Goal: Book appointment/travel/reservation

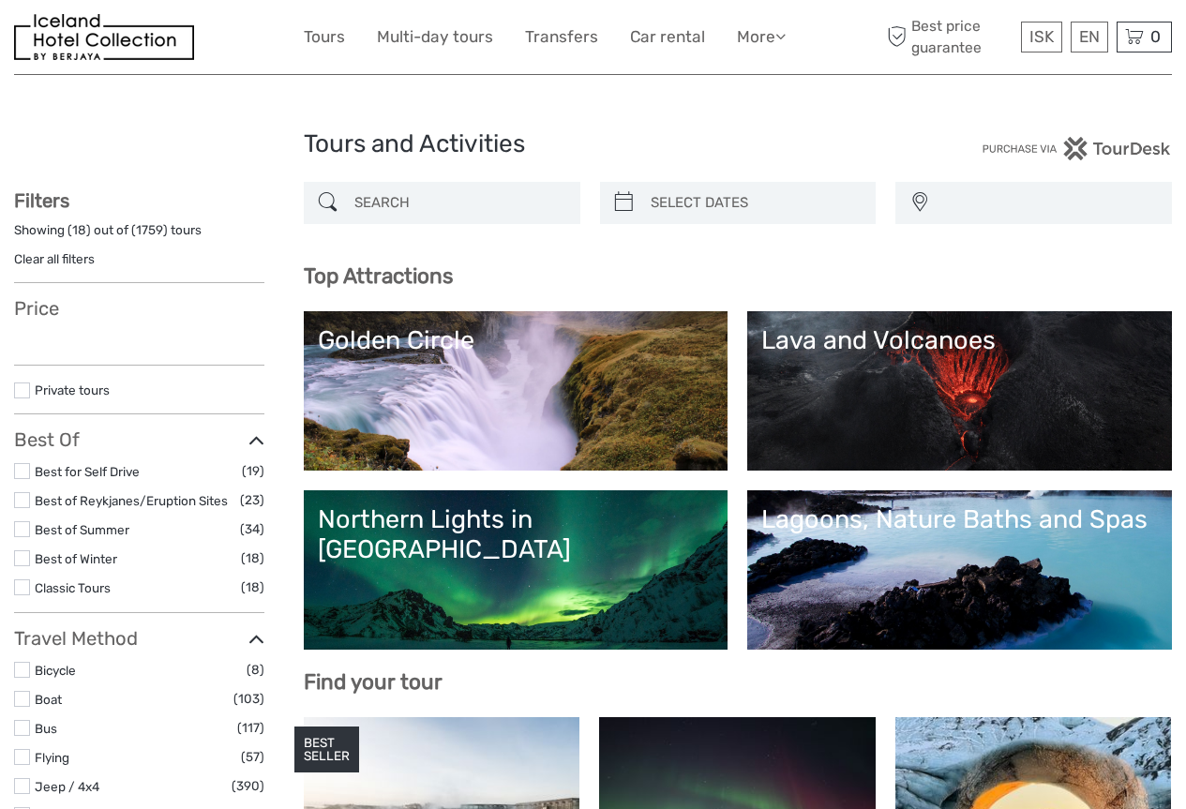
select select
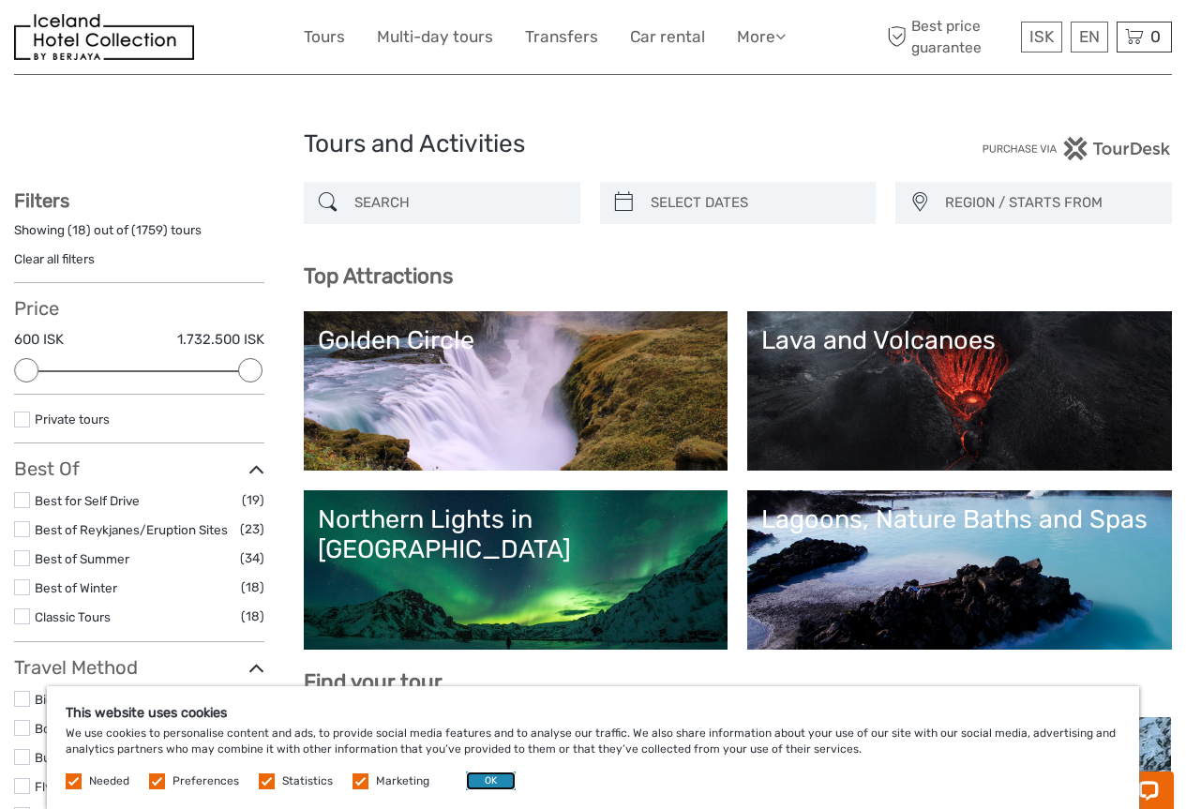
click at [490, 781] on button "OK" at bounding box center [491, 781] width 50 height 19
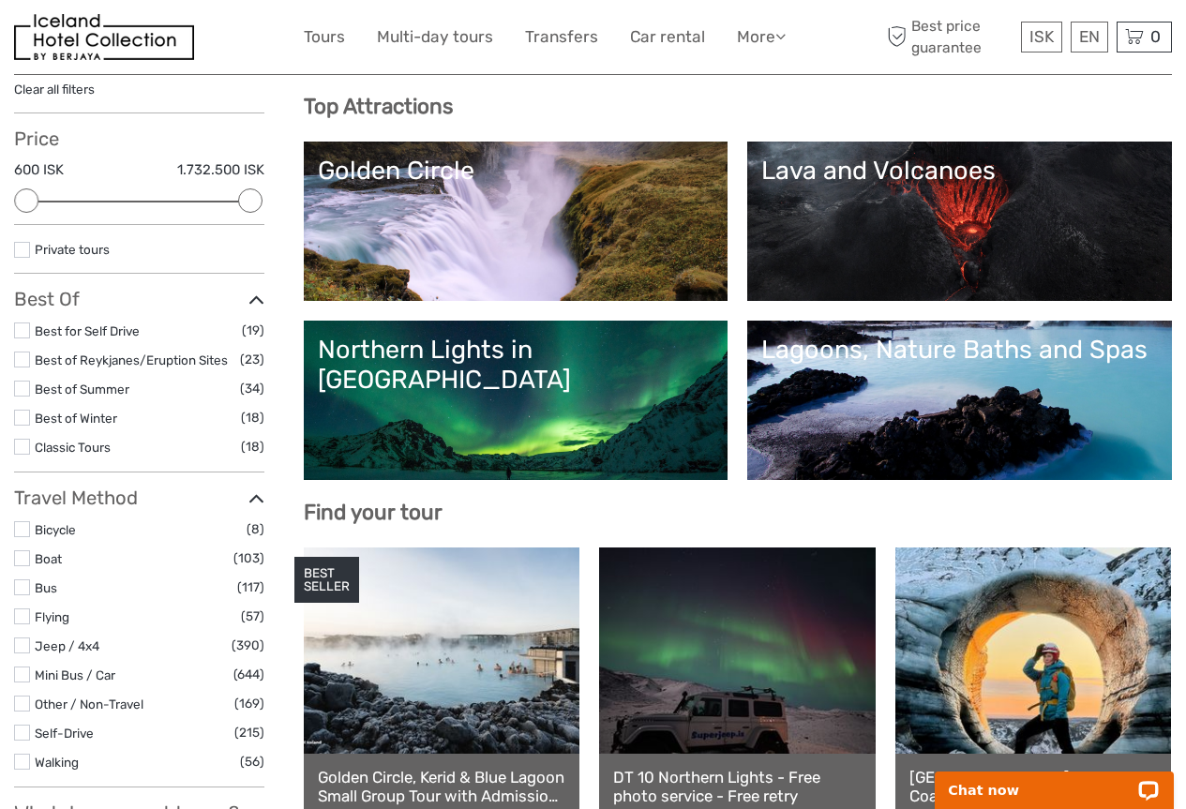
scroll to position [188, 0]
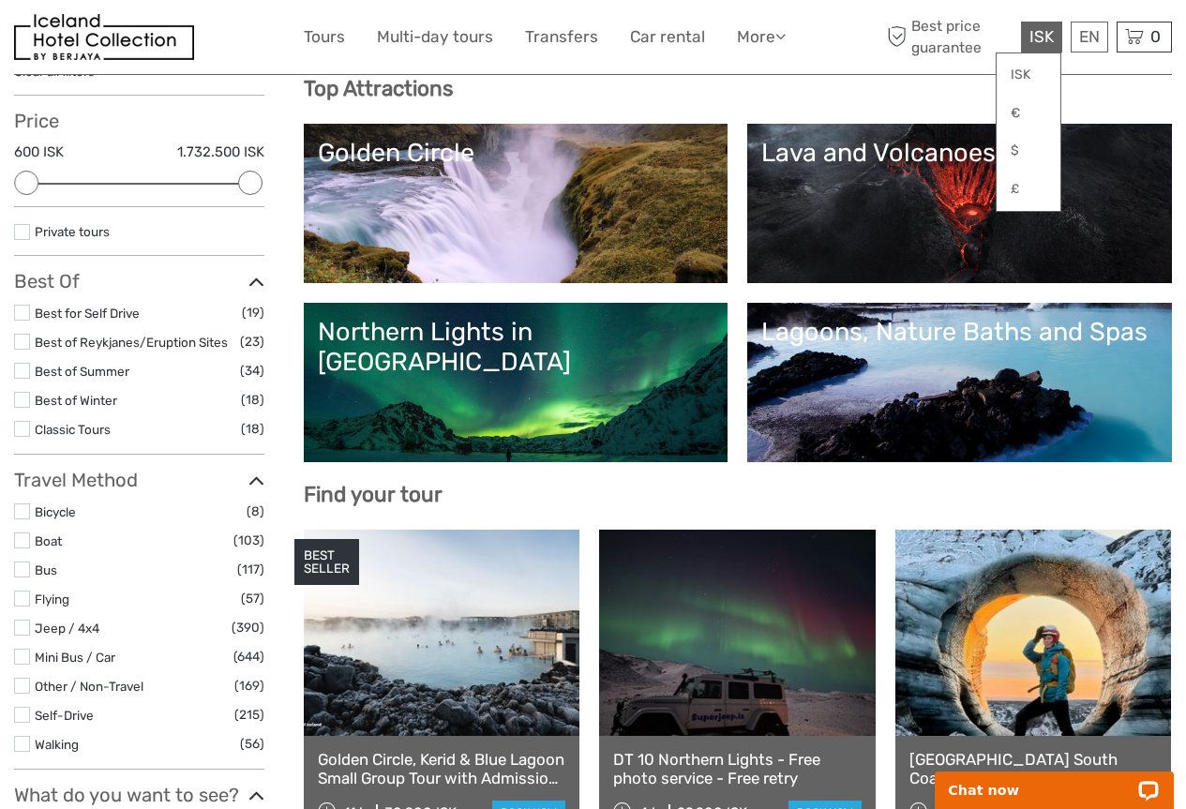
click at [1043, 35] on span "ISK" at bounding box center [1042, 36] width 24 height 19
click at [1022, 121] on link "€" at bounding box center [1029, 114] width 64 height 34
click at [761, 269] on link "Lava and Volcanoes" at bounding box center [959, 203] width 397 height 131
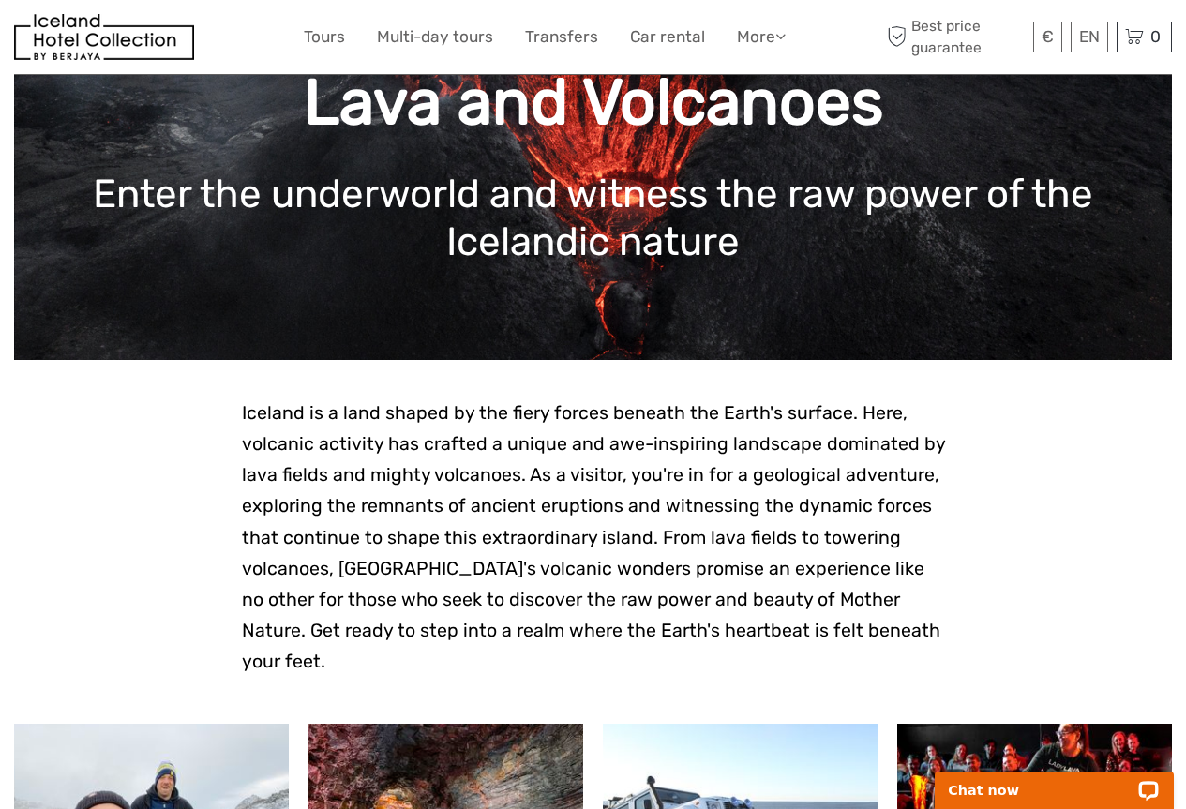
scroll to position [375, 0]
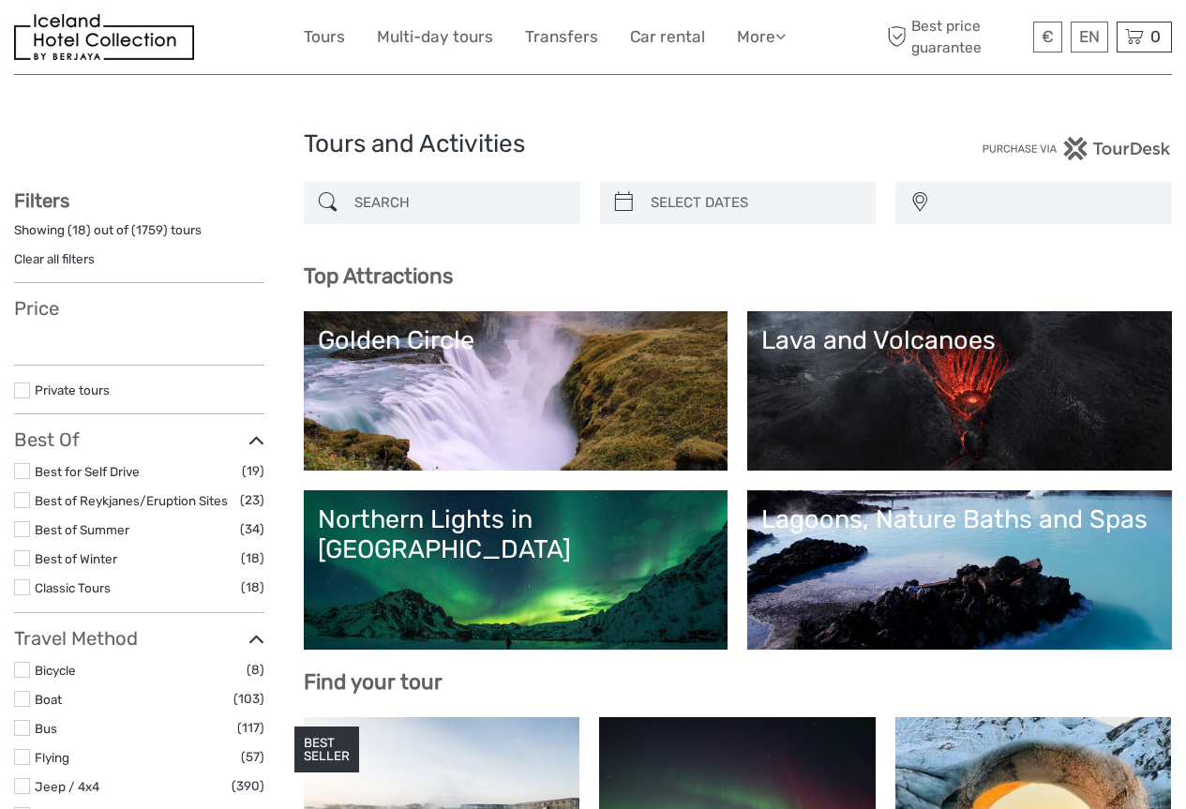
select select
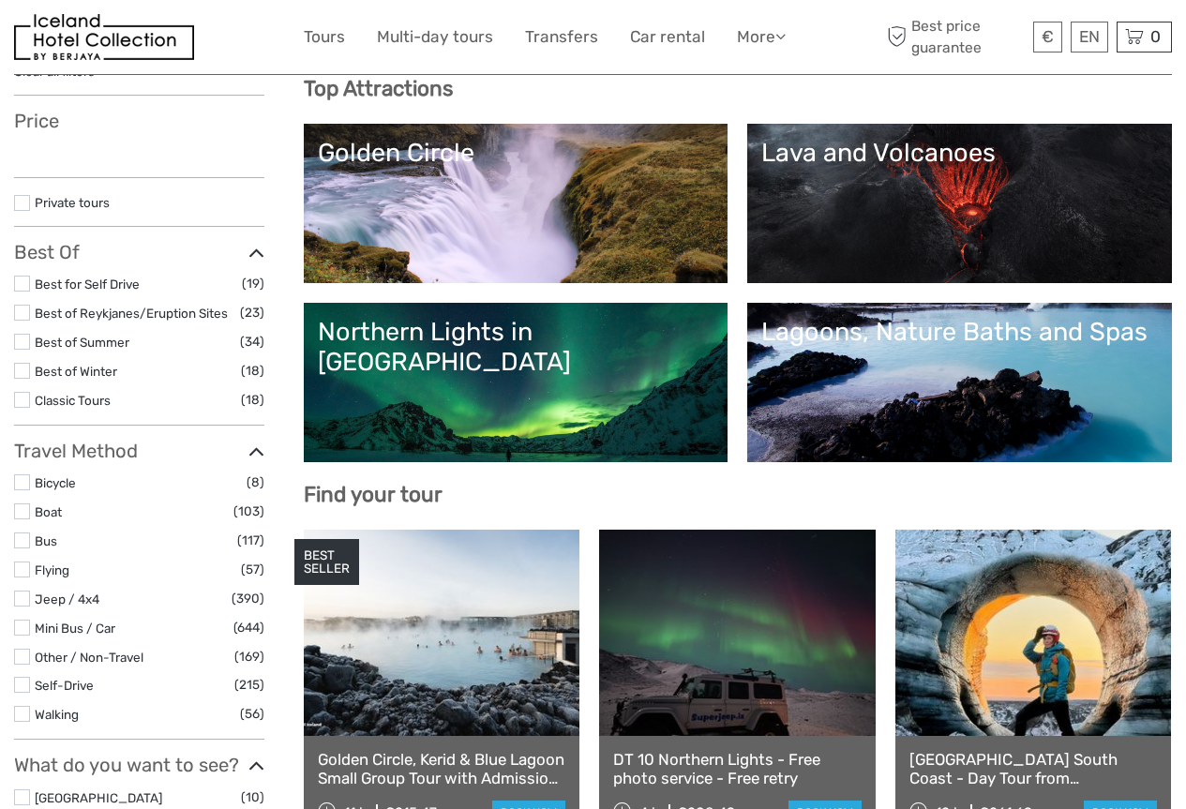
scroll to position [188, 0]
select select
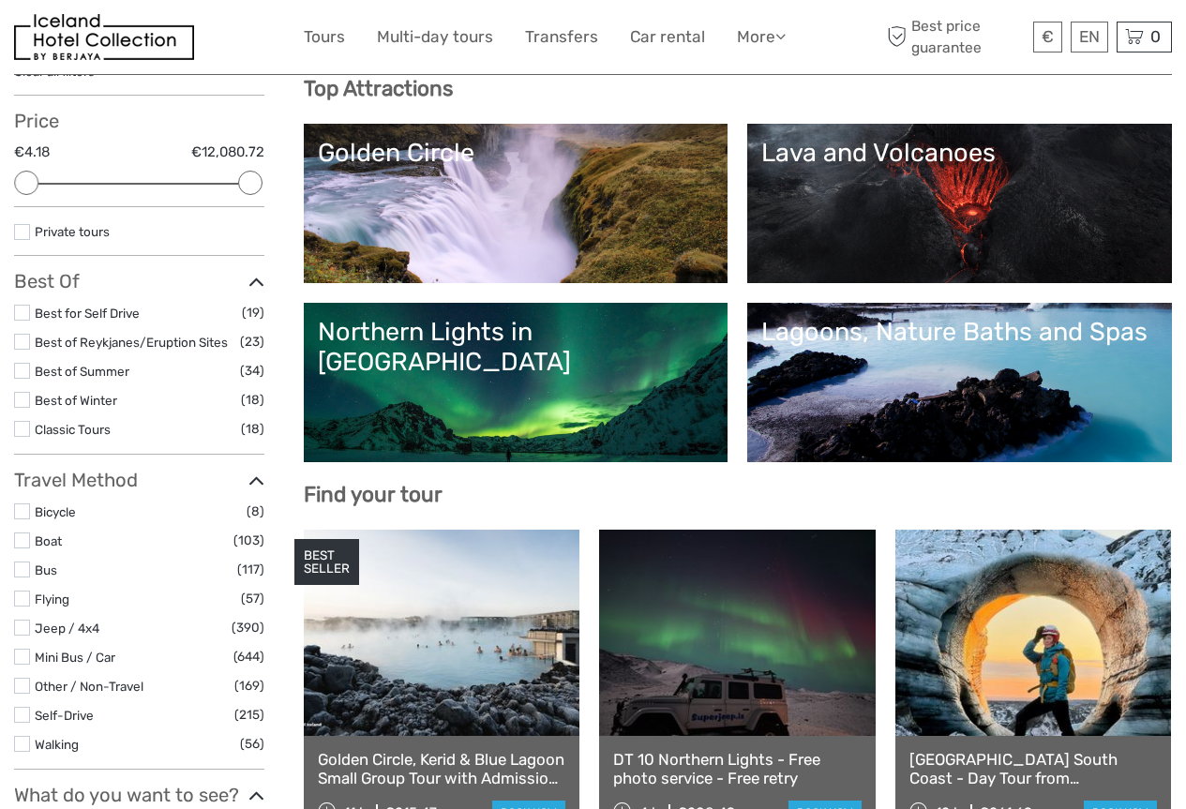
scroll to position [0, 0]
click at [715, 432] on link "Northern Lights in [GEOGRAPHIC_DATA]" at bounding box center [516, 382] width 397 height 131
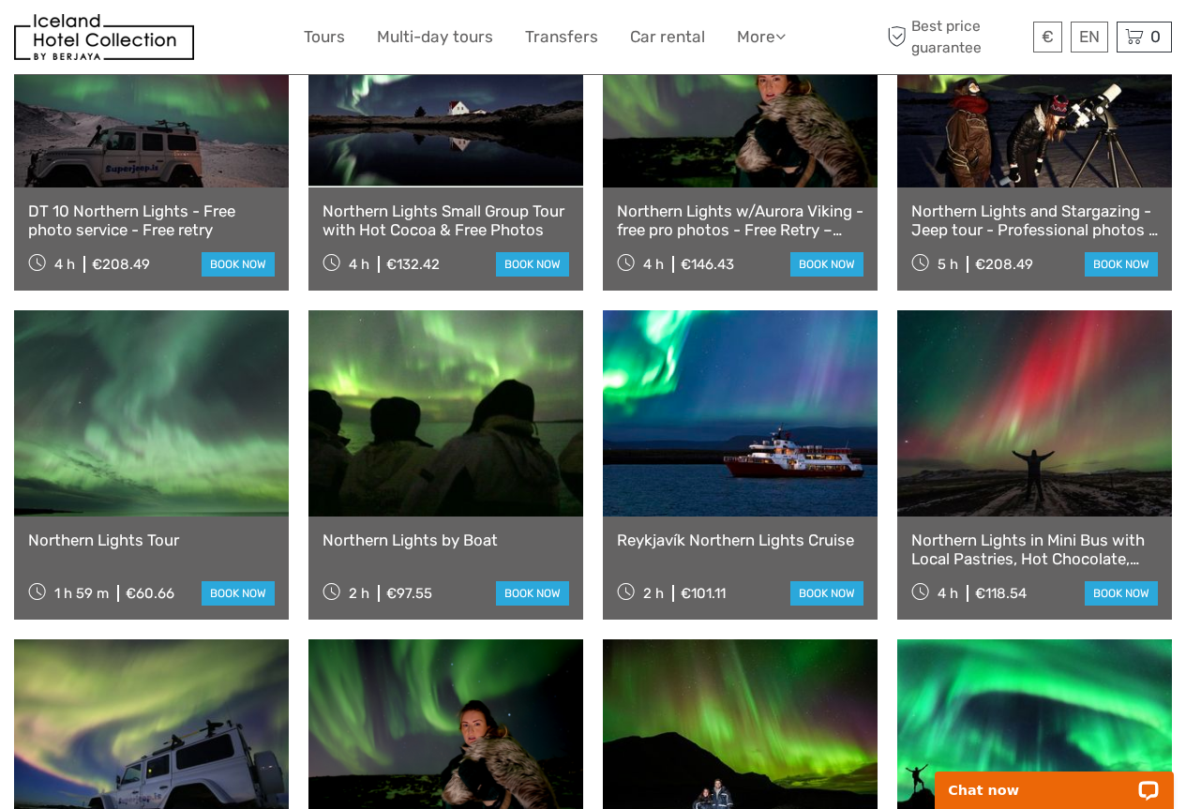
scroll to position [844, 0]
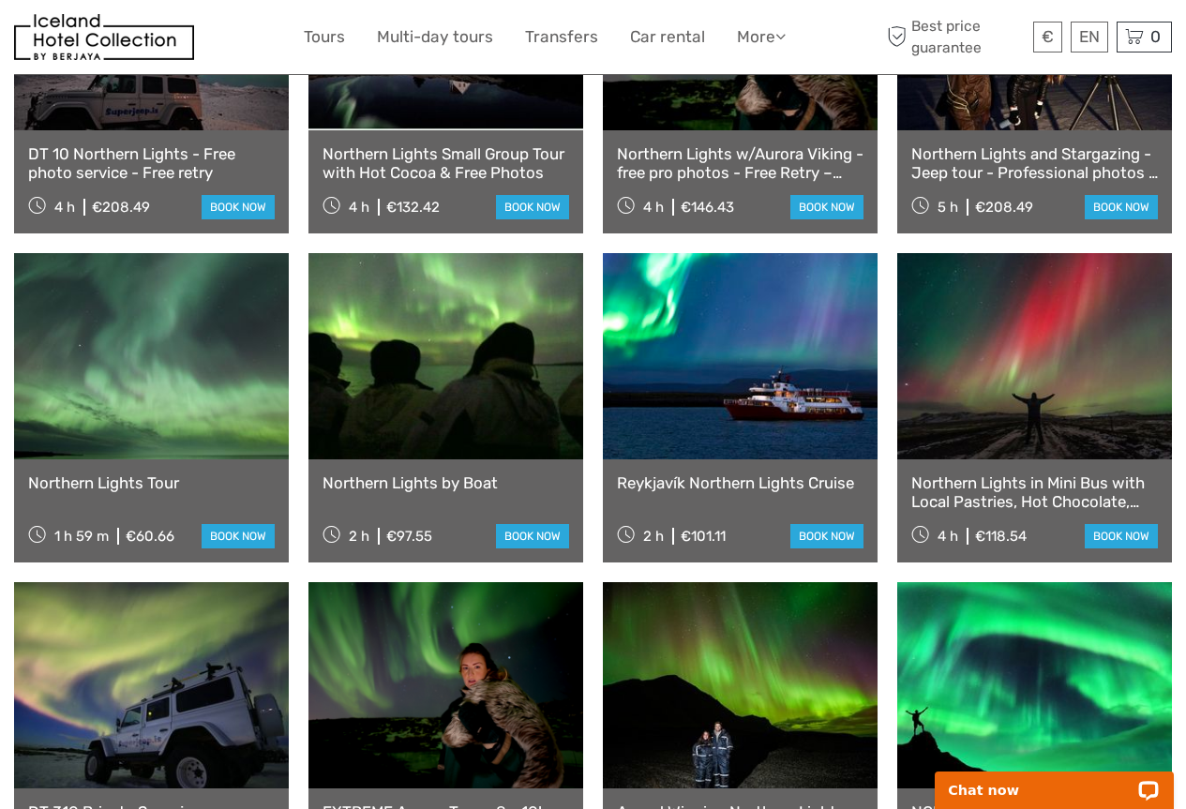
click at [133, 474] on link "Northern Lights Tour" at bounding box center [151, 483] width 247 height 19
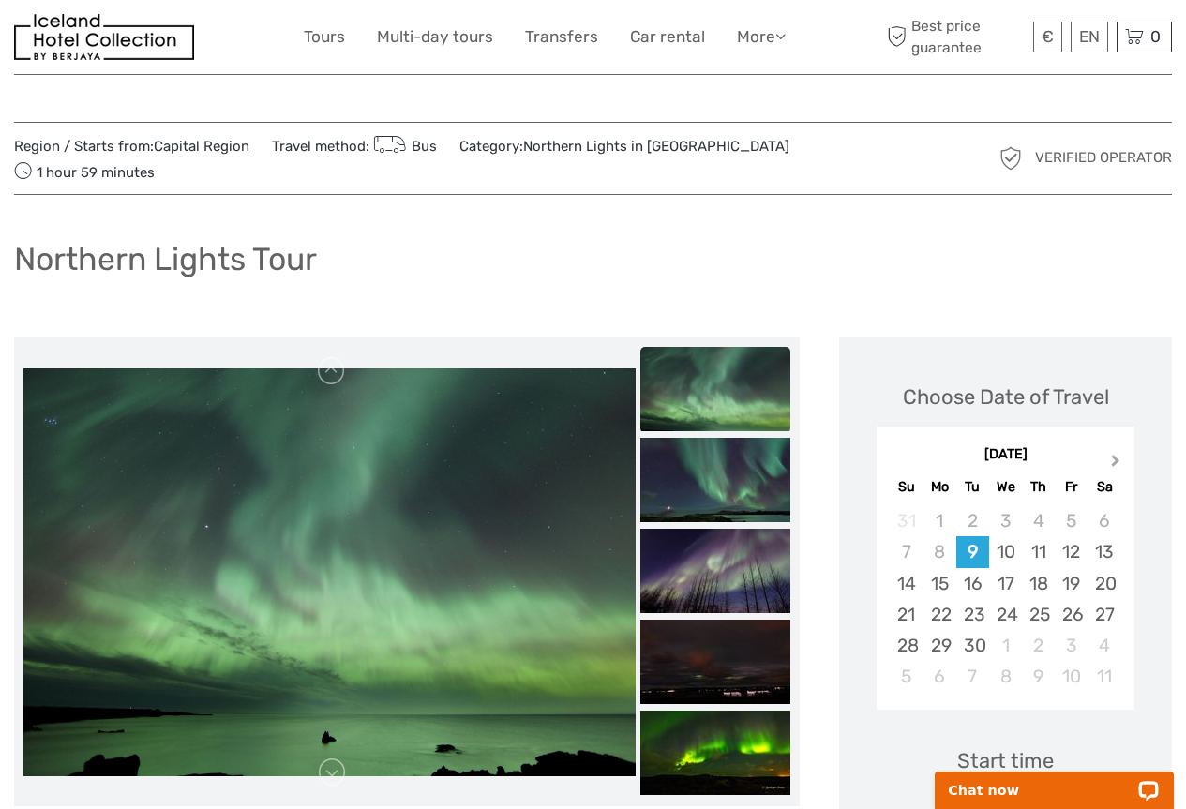
click at [1111, 453] on button "Next Month" at bounding box center [1118, 465] width 30 height 30
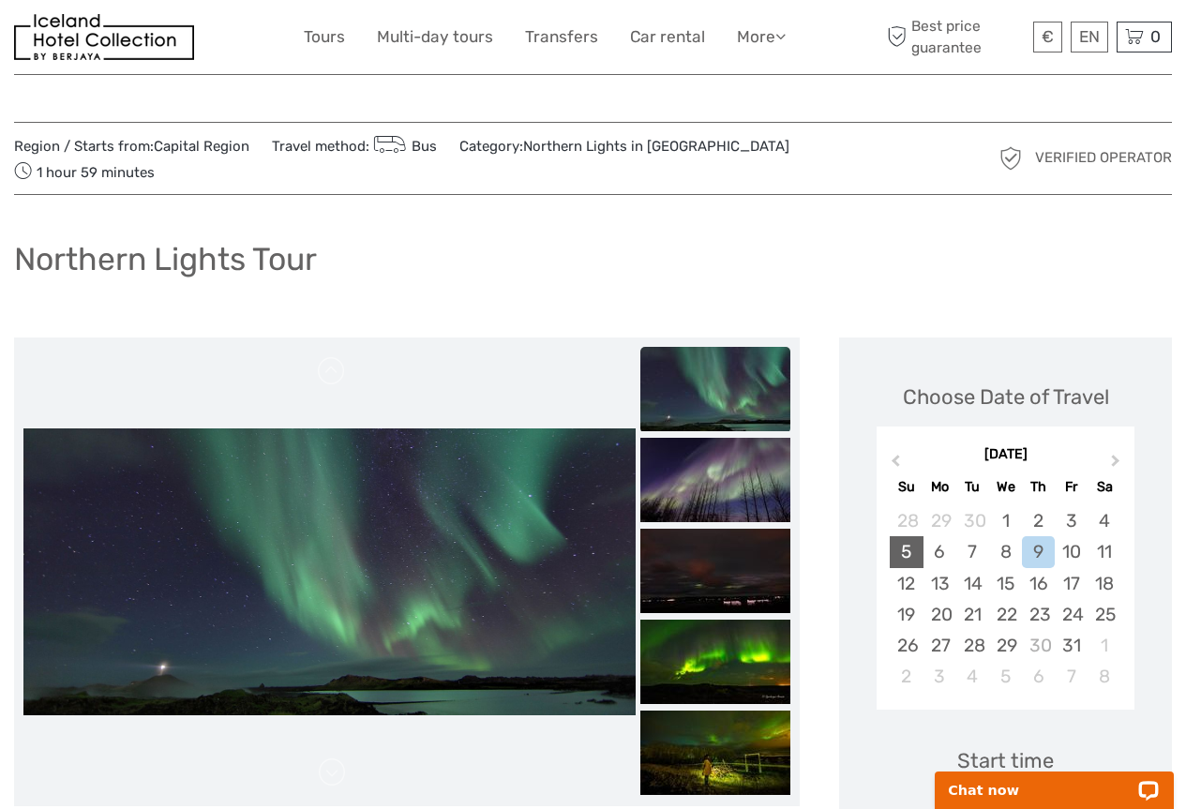
click at [913, 554] on div "5" at bounding box center [906, 551] width 33 height 31
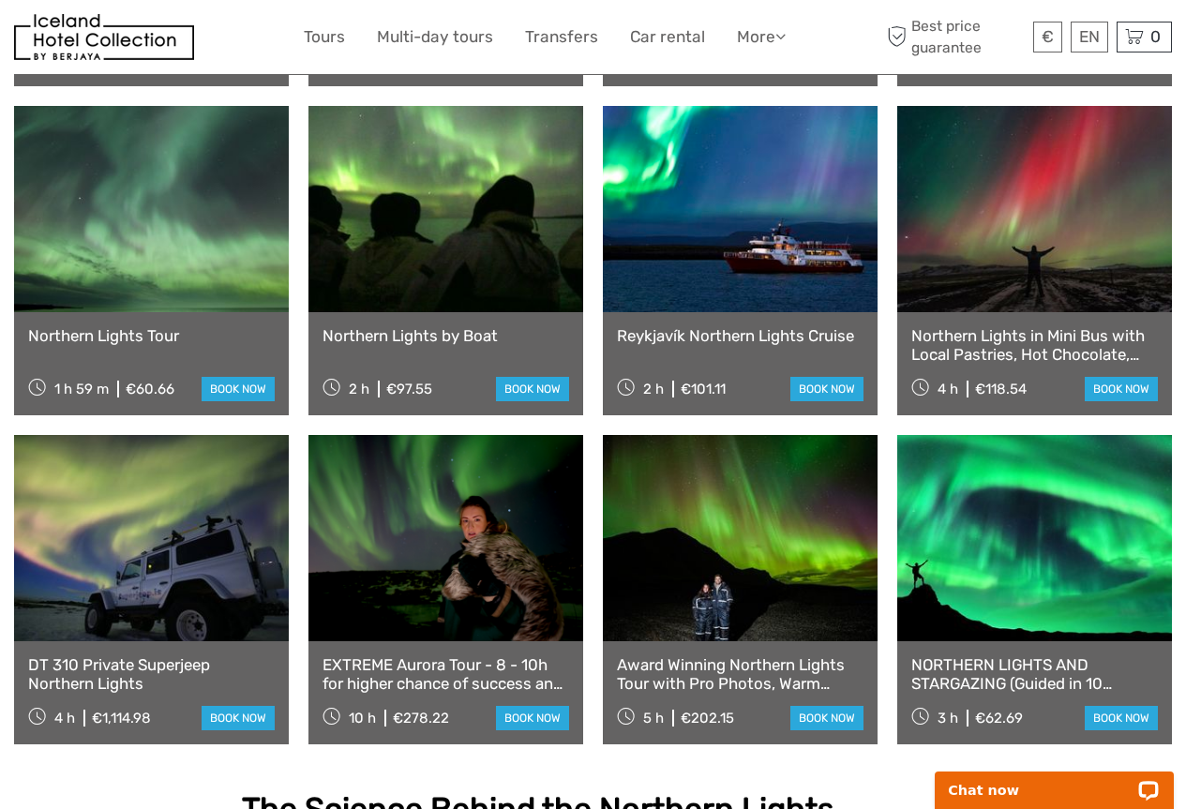
scroll to position [1031, 0]
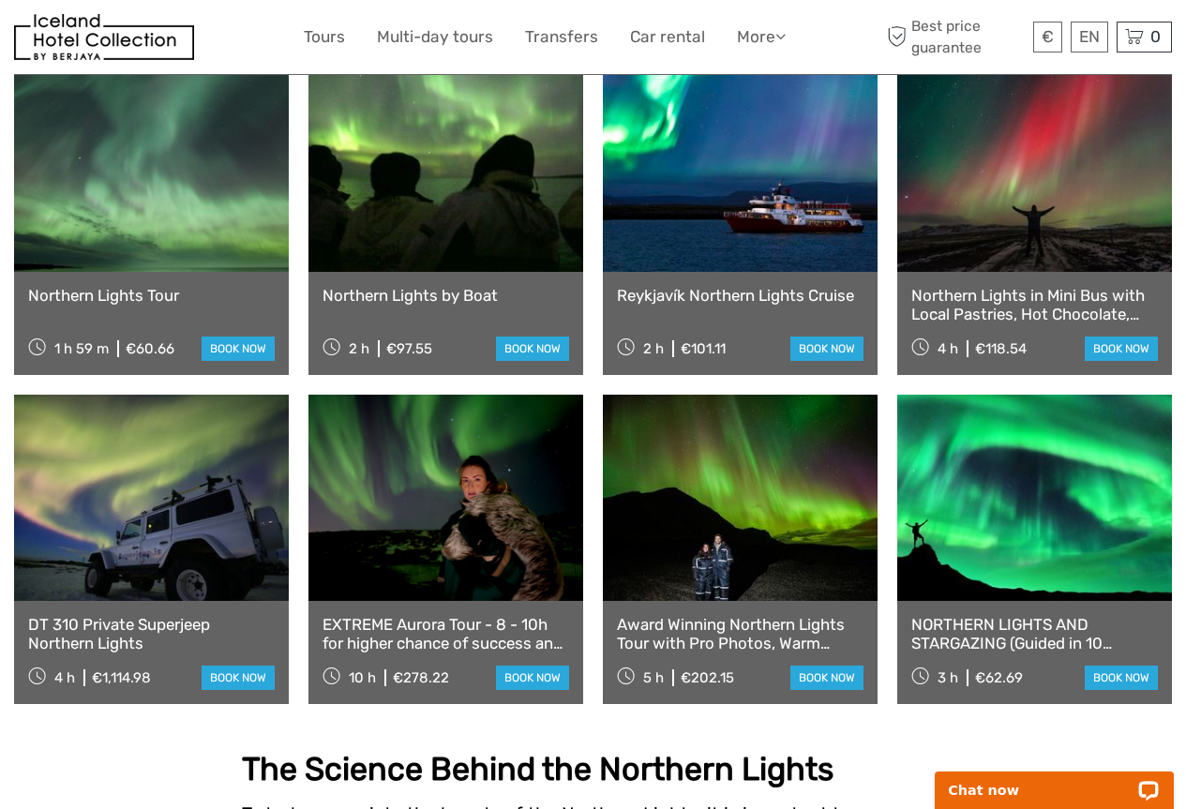
click at [960, 615] on link "NORTHERN LIGHTS AND STARGAZING (Guided in 10 languages)" at bounding box center [1034, 634] width 247 height 38
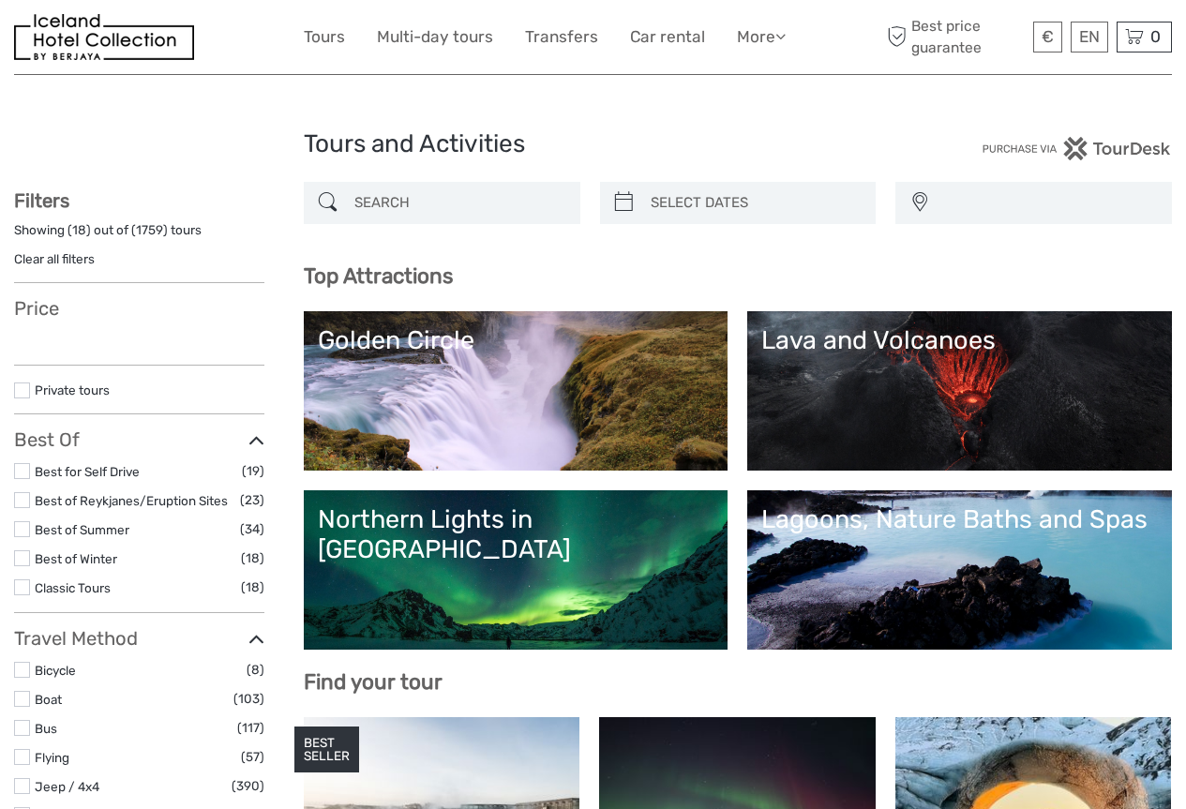
select select
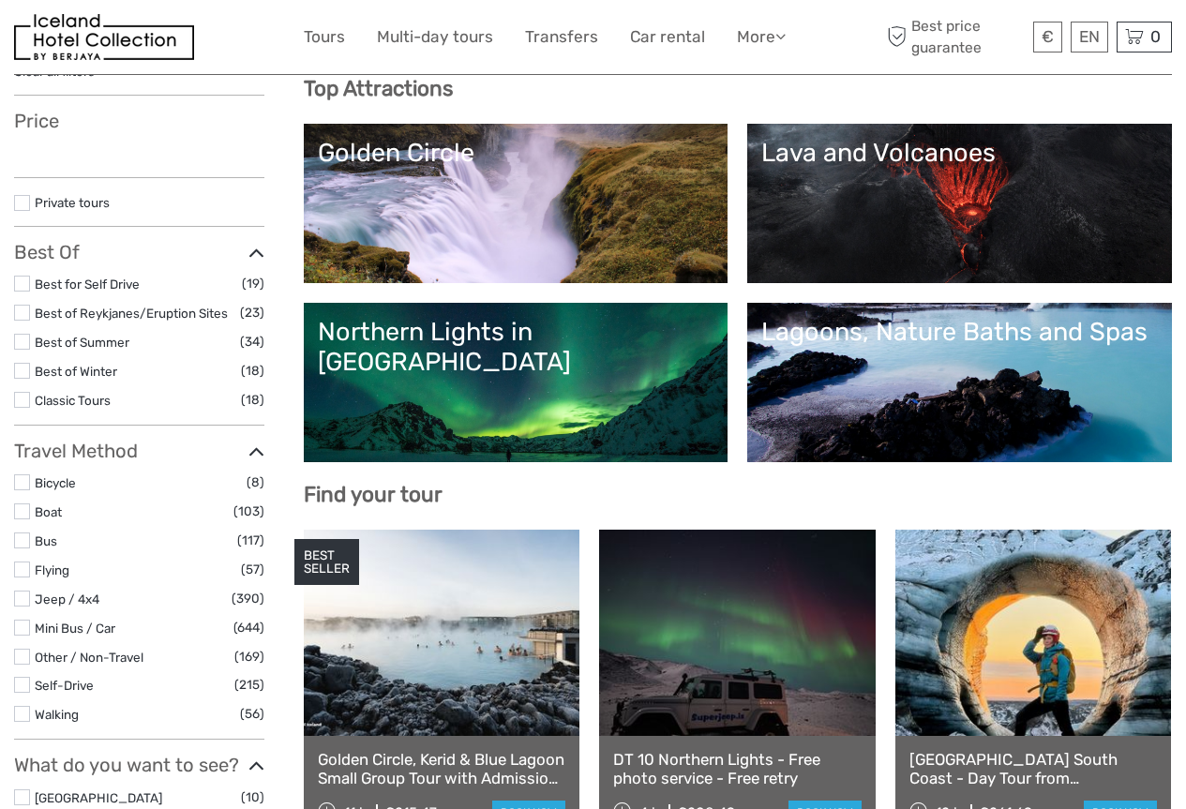
scroll to position [188, 0]
select select
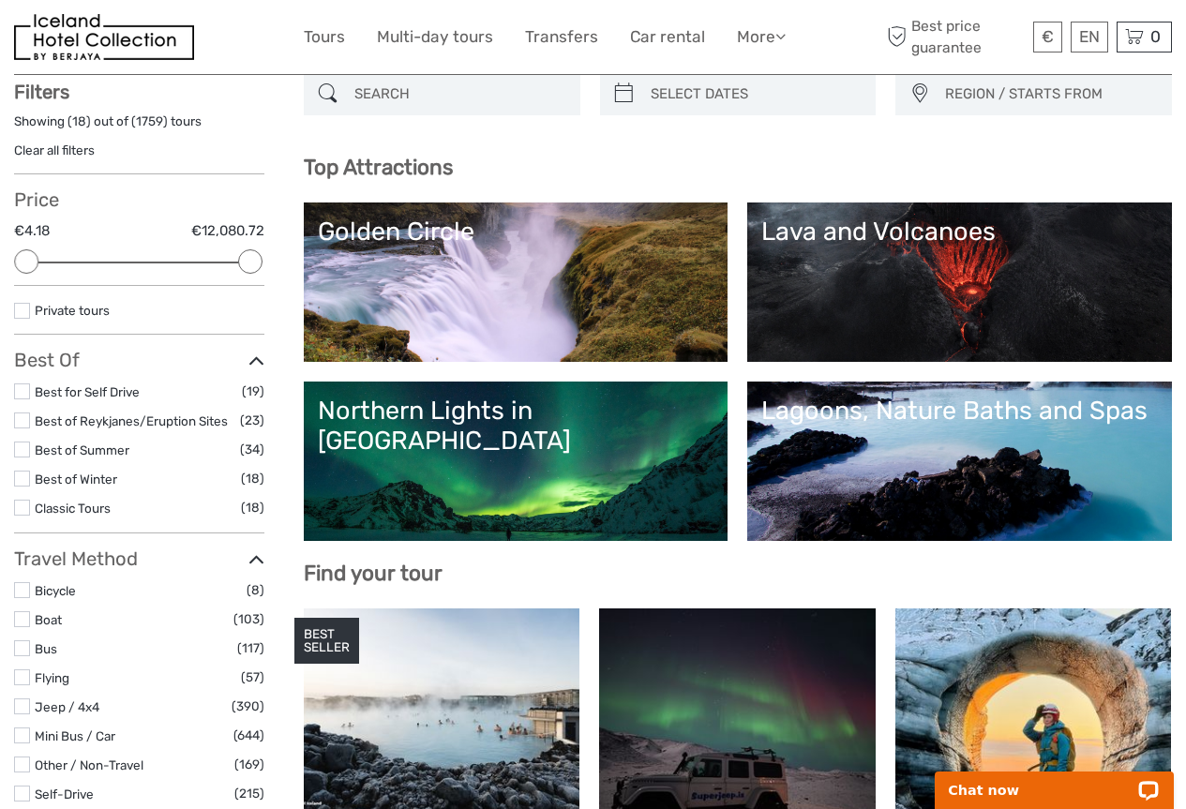
scroll to position [0, 0]
